Goal: Task Accomplishment & Management: Manage account settings

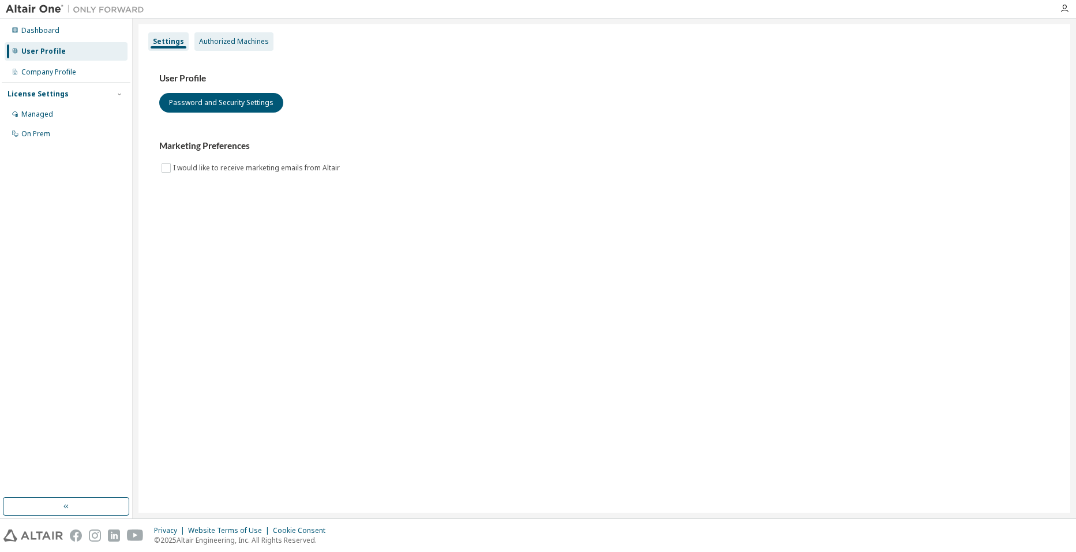
click at [232, 45] on div "Authorized Machines" at bounding box center [234, 41] width 70 height 9
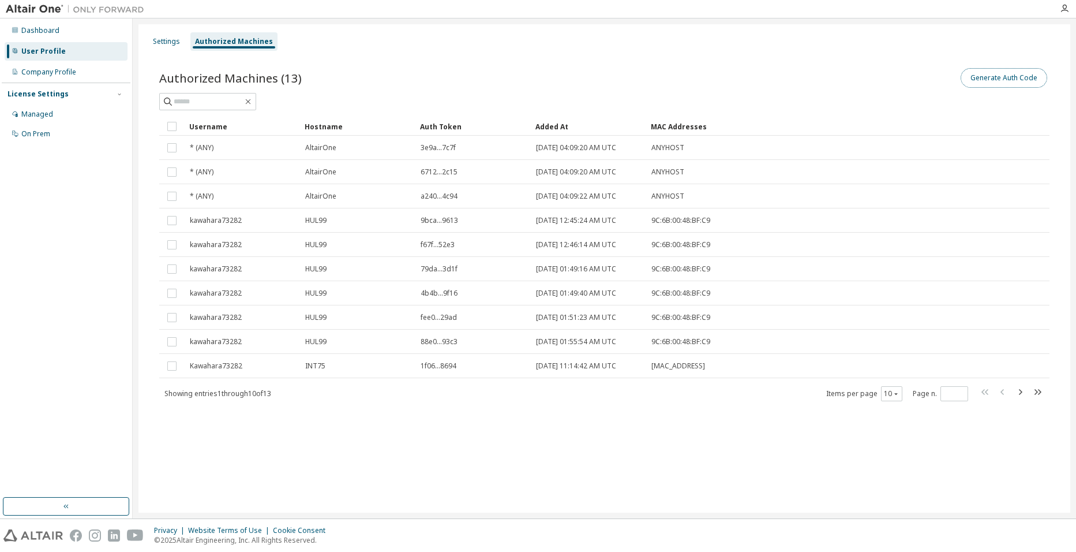
click at [1014, 83] on button "Generate Auth Code" at bounding box center [1004, 78] width 87 height 20
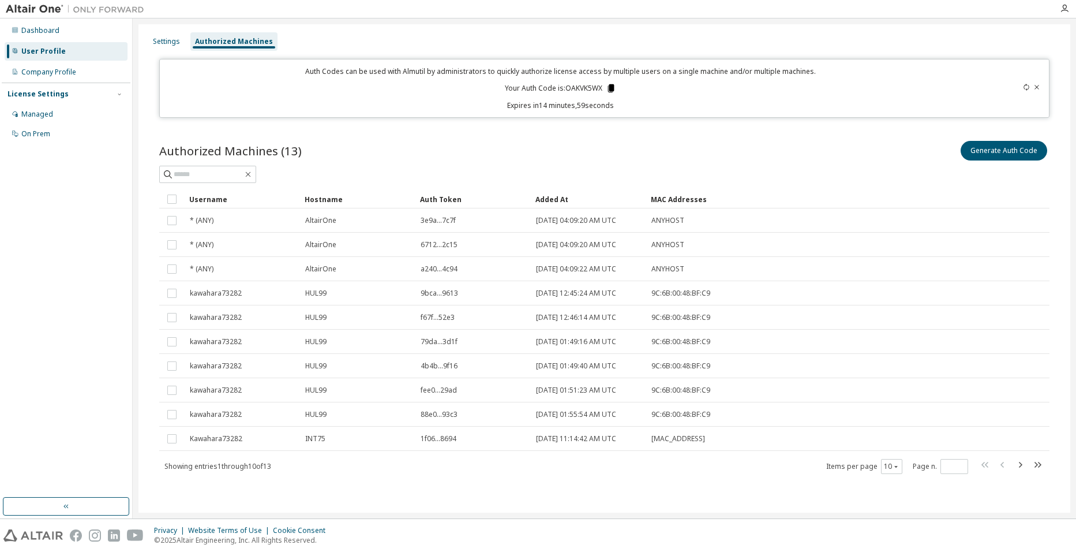
click at [609, 84] on icon at bounding box center [611, 88] width 10 height 10
click at [1026, 85] on icon at bounding box center [1026, 87] width 5 height 7
click at [609, 89] on icon at bounding box center [610, 88] width 6 height 8
click at [51, 90] on div "License Settings" at bounding box center [38, 93] width 61 height 9
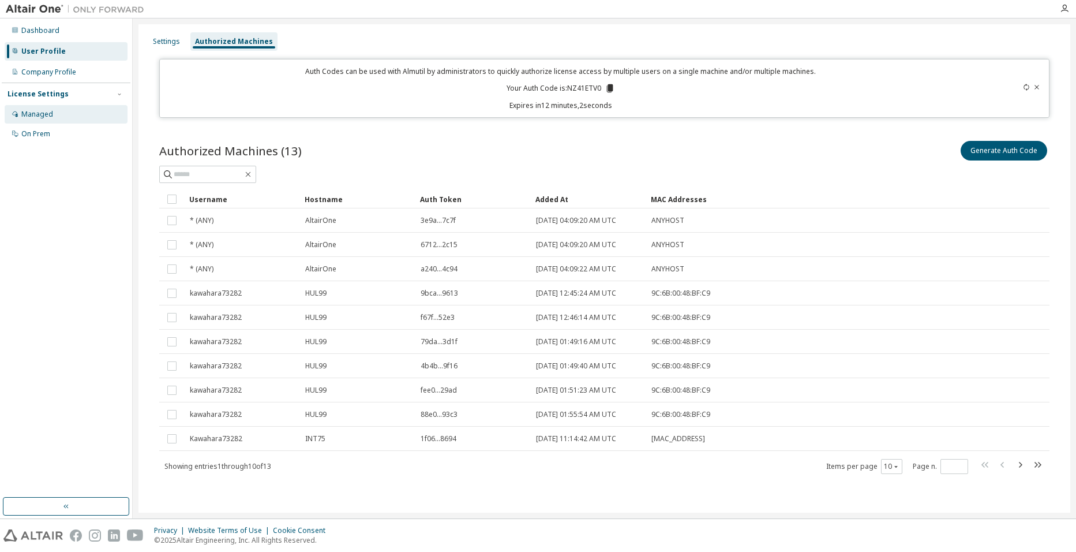
drag, startPoint x: 51, startPoint y: 90, endPoint x: 47, endPoint y: 113, distance: 23.5
click at [47, 113] on div "Managed" at bounding box center [37, 114] width 32 height 9
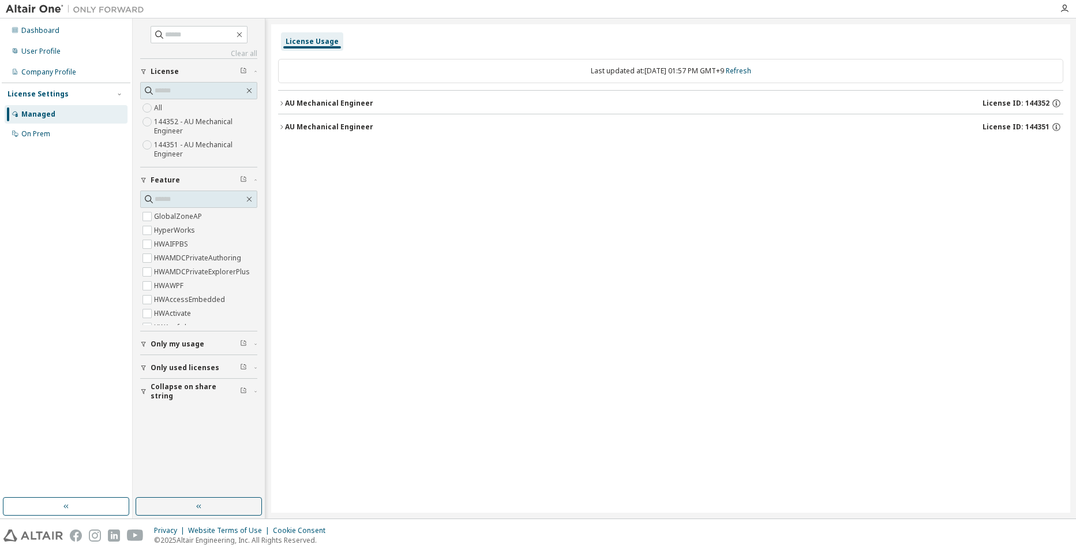
click at [31, 11] on img at bounding box center [78, 9] width 144 height 12
click at [1070, 6] on div at bounding box center [1064, 8] width 23 height 9
click at [1065, 7] on icon "button" at bounding box center [1064, 8] width 9 height 9
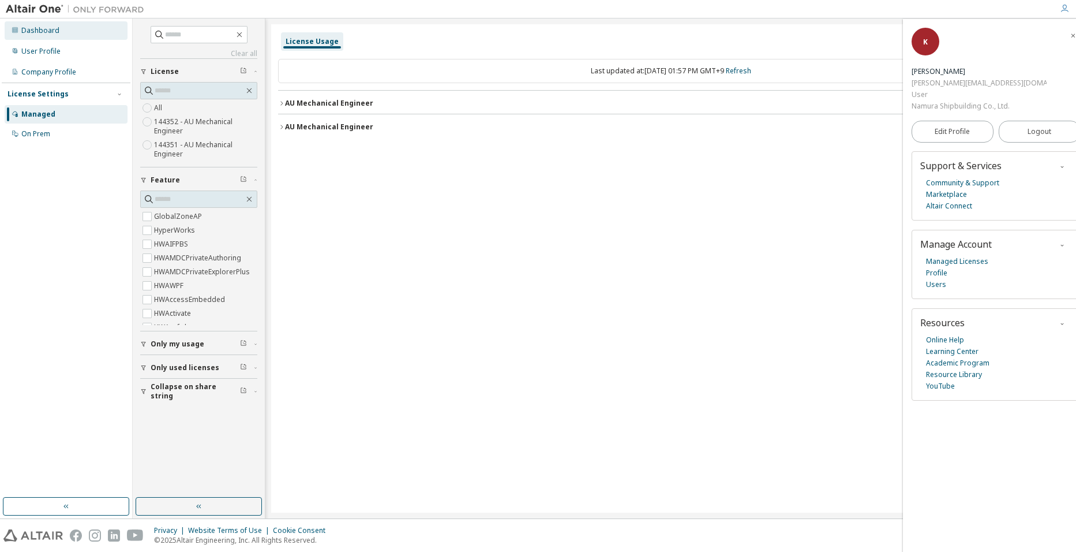
click at [44, 28] on div "Dashboard" at bounding box center [40, 30] width 38 height 9
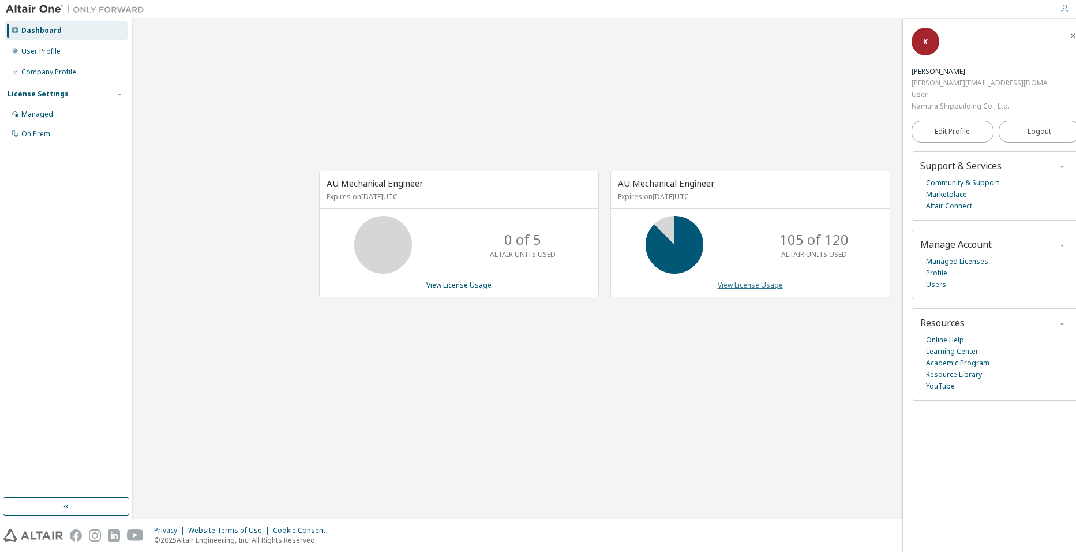
click at [744, 287] on link "View License Usage" at bounding box center [750, 285] width 65 height 10
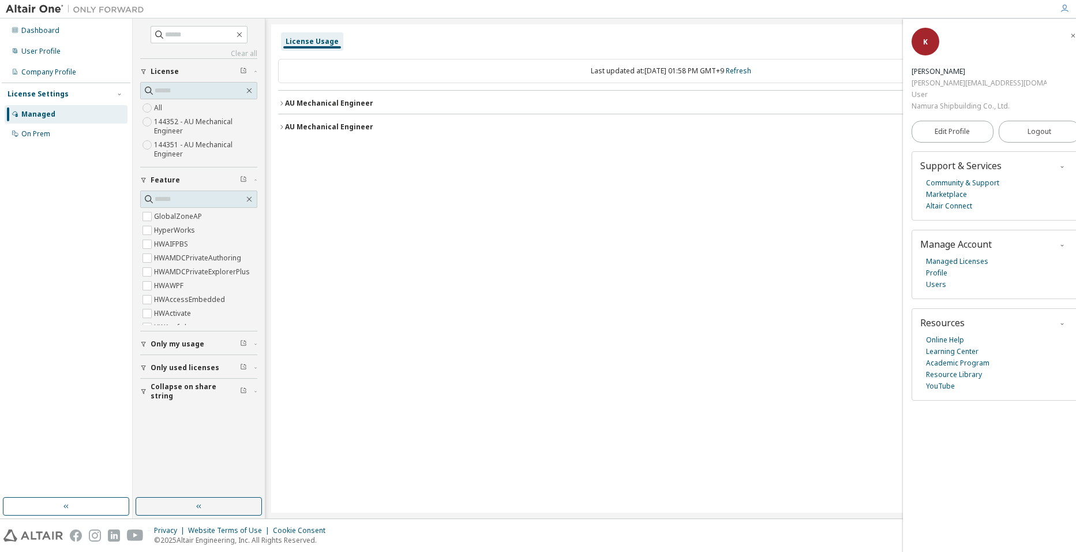
click at [285, 110] on button "AU Mechanical Engineer License ID: 144352" at bounding box center [671, 103] width 786 height 25
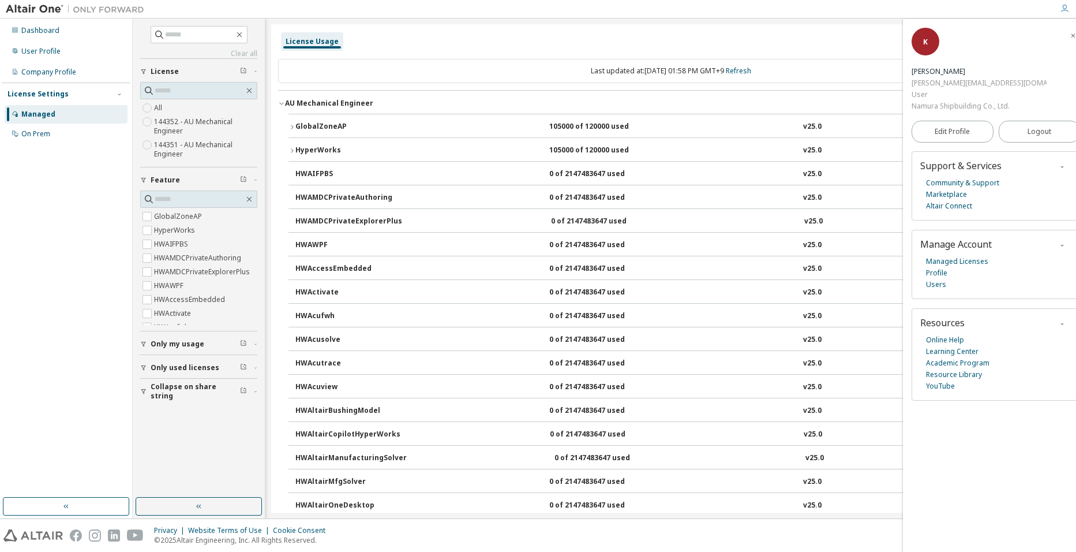
click at [283, 112] on button "AU Mechanical Engineer License ID: 144352" at bounding box center [671, 103] width 786 height 25
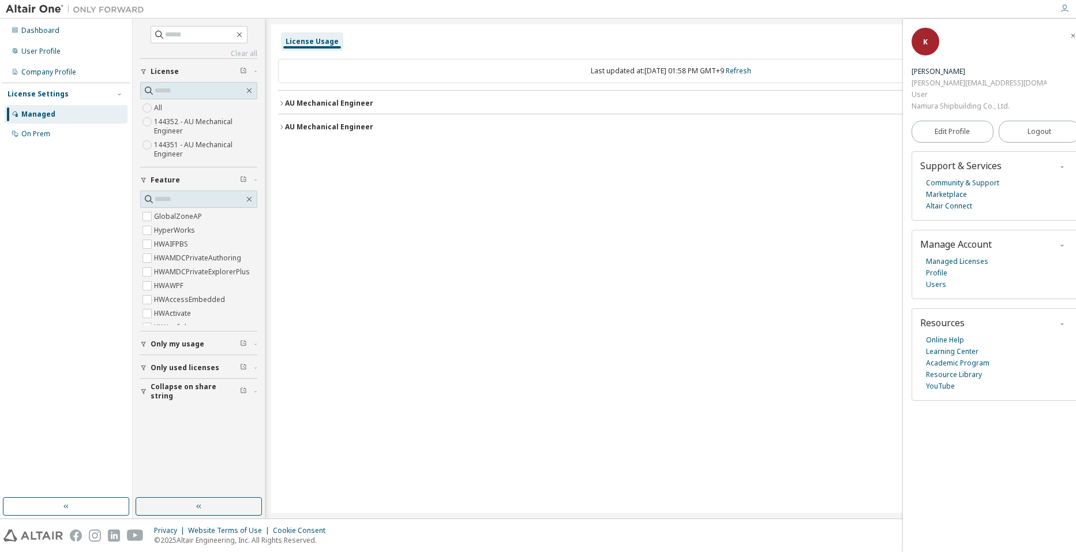
click at [280, 104] on icon "button" at bounding box center [281, 103] width 7 height 7
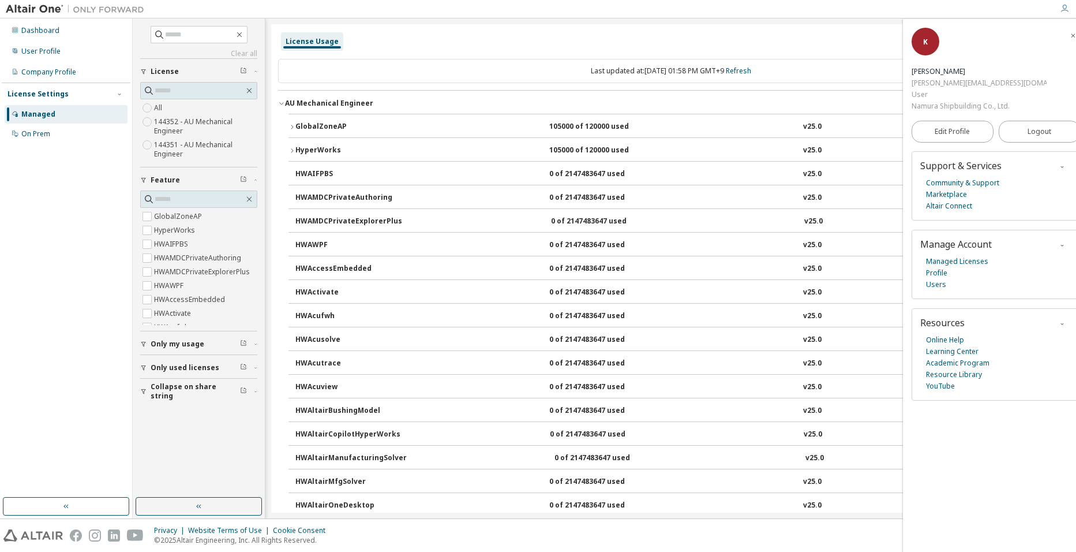
click at [294, 151] on icon "button" at bounding box center [292, 150] width 7 height 7
